Goal: Transaction & Acquisition: Obtain resource

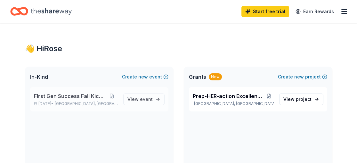
click at [74, 97] on span "FIrst Gen Success Fall Kickoff" at bounding box center [70, 96] width 72 height 8
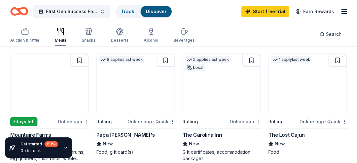
scroll to position [187, 0]
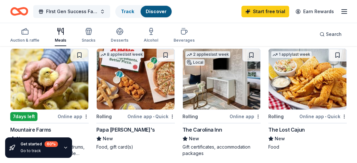
click at [143, 103] on img at bounding box center [136, 79] width 78 height 61
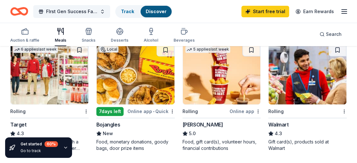
scroll to position [319, 0]
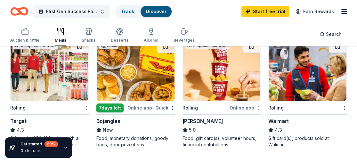
click at [224, 83] on img at bounding box center [222, 70] width 78 height 61
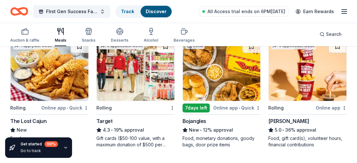
click at [282, 89] on img at bounding box center [308, 70] width 78 height 61
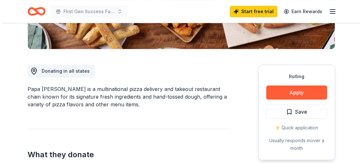
scroll to position [159, 0]
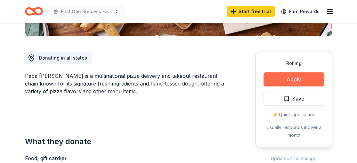
click at [294, 79] on button "Apply" at bounding box center [294, 79] width 61 height 14
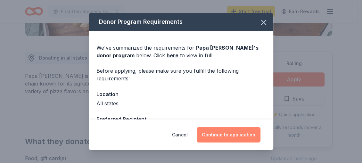
click at [227, 131] on button "Continue to application" at bounding box center [229, 134] width 64 height 15
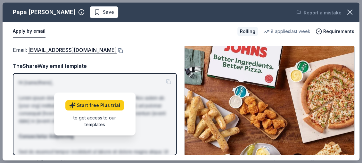
click at [148, 49] on div "Email : foundation@papajohns.com" at bounding box center [95, 50] width 164 height 8
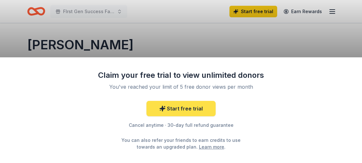
click at [182, 105] on link "Start free trial" at bounding box center [181, 108] width 69 height 15
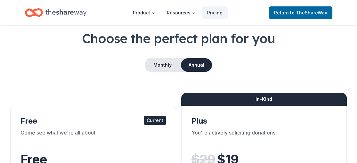
scroll to position [35, 0]
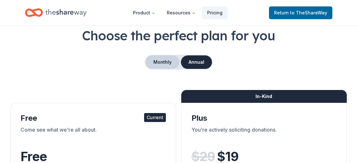
click at [169, 62] on button "Monthly" at bounding box center [163, 61] width 34 height 13
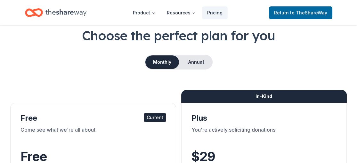
drag, startPoint x: 357, startPoint y: 56, endPoint x: 96, endPoint y: 112, distance: 266.6
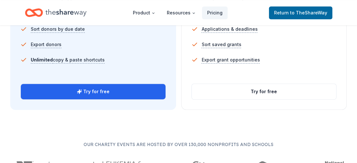
scroll to position [510, 0]
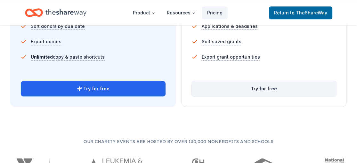
click at [259, 88] on button "Try for free" at bounding box center [264, 88] width 145 height 15
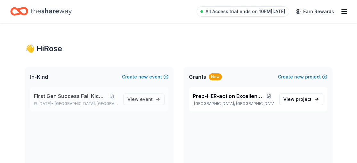
click at [75, 103] on span "[GEOGRAPHIC_DATA], [GEOGRAPHIC_DATA]" at bounding box center [86, 103] width 63 height 5
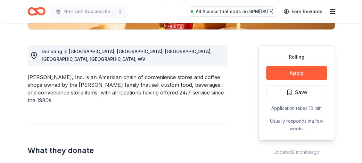
scroll to position [190, 0]
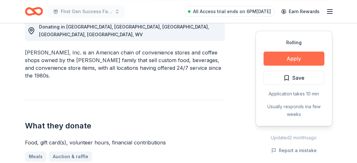
click at [303, 57] on button "Apply" at bounding box center [294, 59] width 61 height 14
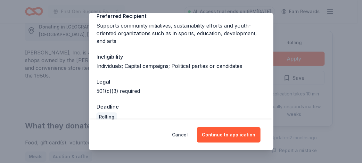
scroll to position [113, 0]
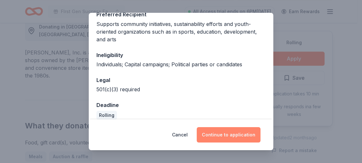
click at [229, 136] on button "Continue to application" at bounding box center [229, 134] width 64 height 15
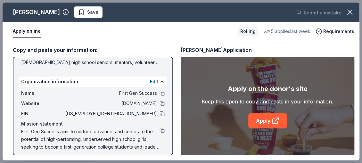
scroll to position [84, 0]
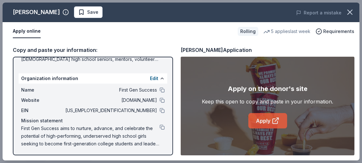
click at [263, 123] on link "Apply" at bounding box center [267, 120] width 39 height 15
click at [265, 118] on link "Apply" at bounding box center [267, 120] width 39 height 15
